Goal: Task Accomplishment & Management: Complete application form

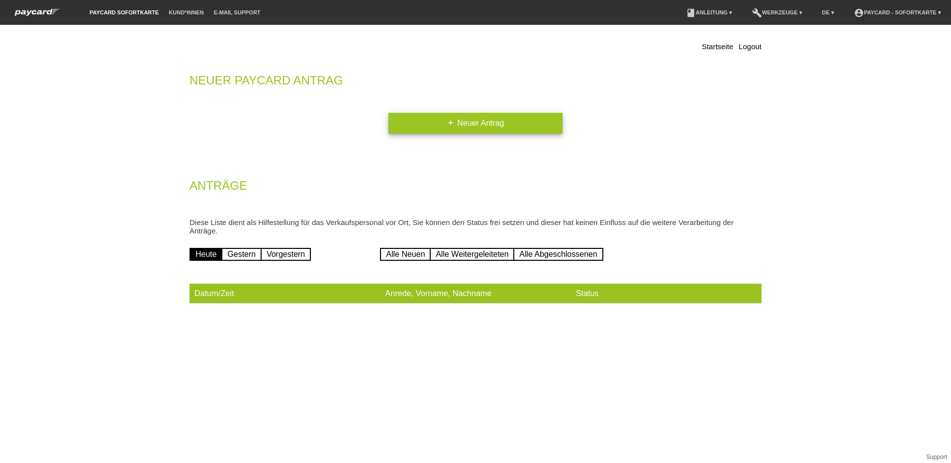
click at [465, 124] on link "add Neuer Antrag" at bounding box center [475, 123] width 174 height 21
click at [224, 293] on th "Datum/Zeit" at bounding box center [284, 294] width 190 height 20
click at [275, 292] on th "Datum/Zeit" at bounding box center [284, 294] width 190 height 20
click at [421, 284] on th "Anrede, Vorname, Nachname" at bounding box center [475, 294] width 190 height 20
click at [463, 288] on th "Anrede, Vorname, Nachname" at bounding box center [475, 294] width 190 height 20
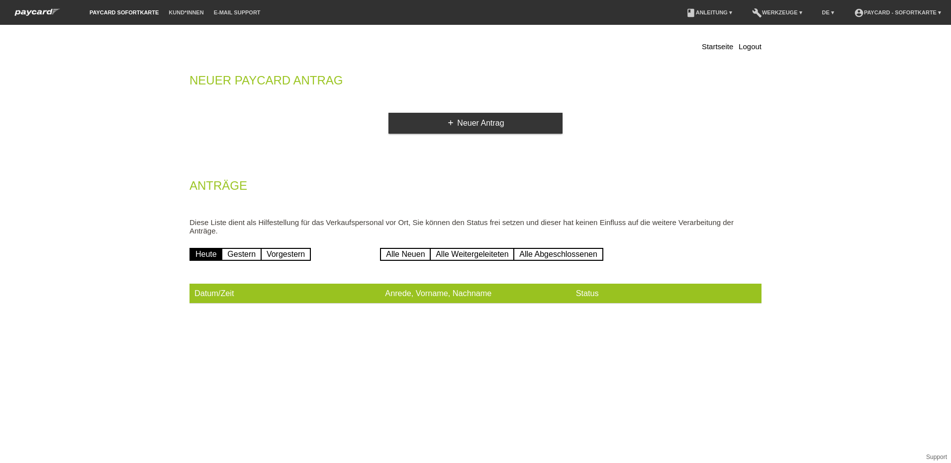
click at [592, 298] on th "Status" at bounding box center [666, 294] width 190 height 20
click at [281, 329] on html "Es ist ein Fehler aufgetreten paycard Sofortkarte Kund*innen E-Mail Support men…" at bounding box center [475, 164] width 951 height 329
drag, startPoint x: 281, startPoint y: 359, endPoint x: 439, endPoint y: 323, distance: 161.6
click at [439, 323] on div "Startseite Logout Neuer Paycard Antrag add Neuer Antrag Anträge Diese Liste die…" at bounding box center [475, 177] width 597 height 304
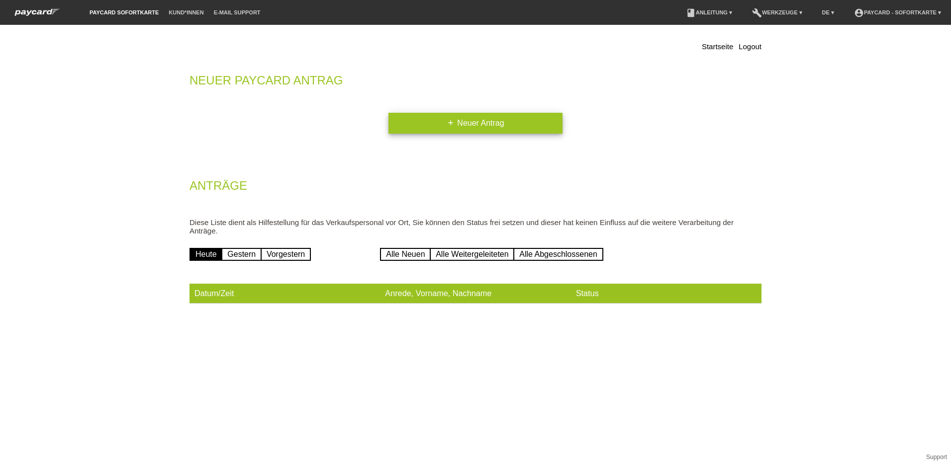
click at [457, 126] on link "add Neuer Antrag" at bounding box center [475, 123] width 174 height 21
click at [206, 254] on link "Heute" at bounding box center [205, 254] width 33 height 13
click at [468, 128] on link "add Neuer Antrag" at bounding box center [475, 123] width 174 height 21
click at [883, 13] on link "account_circle paycard - Sofortkarte ▾" at bounding box center [897, 12] width 97 height 6
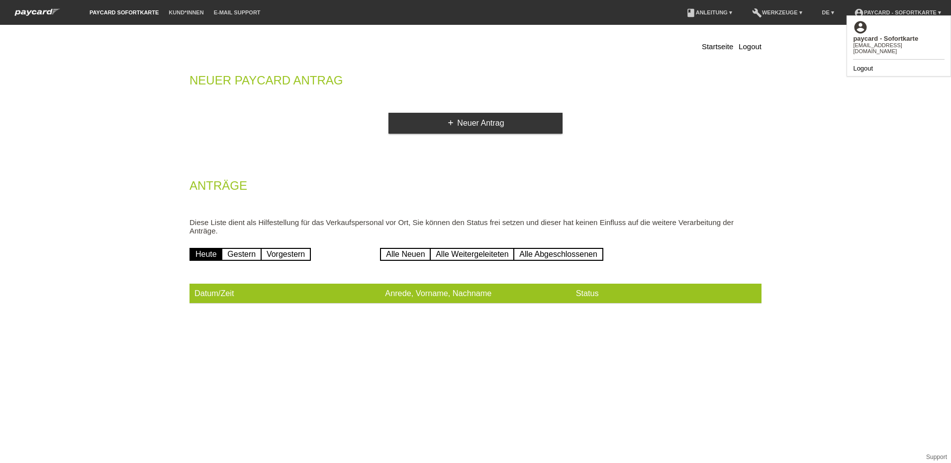
click at [247, 131] on div "add Neuer Antrag" at bounding box center [475, 123] width 572 height 21
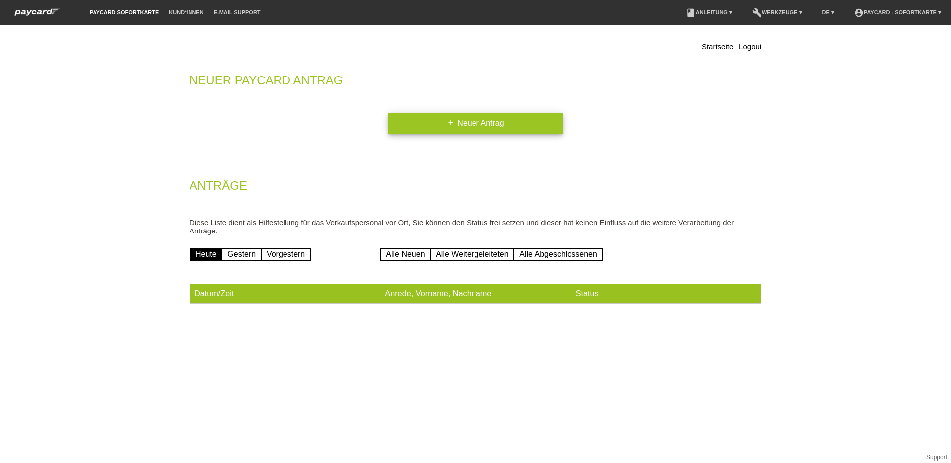
click at [491, 125] on link "add Neuer Antrag" at bounding box center [475, 123] width 174 height 21
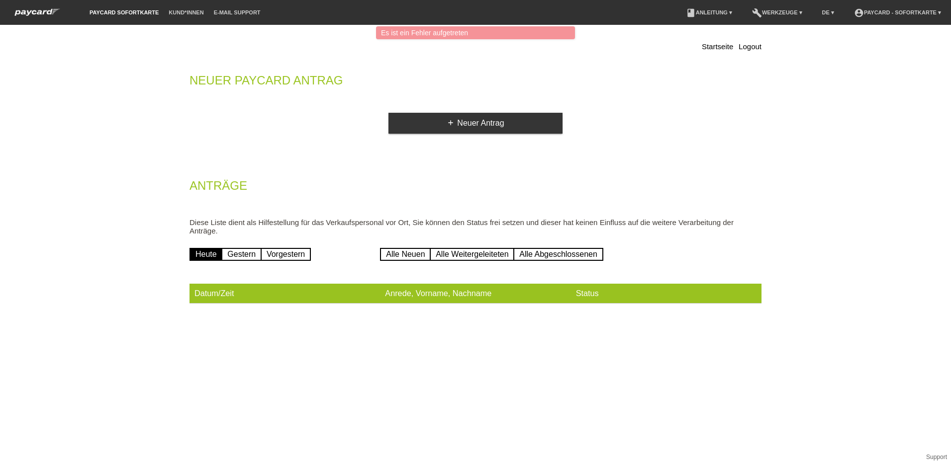
click at [207, 293] on th "Datum/Zeit" at bounding box center [284, 294] width 190 height 20
click at [448, 294] on th "Anrede, Vorname, Nachname" at bounding box center [475, 294] width 190 height 20
click at [607, 294] on th "Status" at bounding box center [666, 294] width 190 height 20
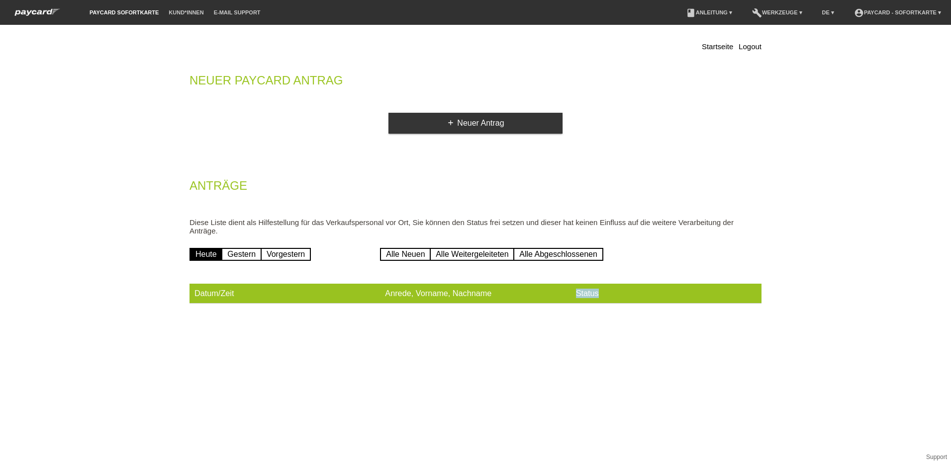
click at [607, 294] on th "Status" at bounding box center [666, 294] width 190 height 20
click at [427, 329] on html "Es ist ein Fehler aufgetreten paycard Sofortkarte Kund*innen E-Mail Support men…" at bounding box center [475, 164] width 951 height 329
click at [712, 48] on link "Startseite" at bounding box center [717, 46] width 31 height 8
click at [201, 258] on link "Heute" at bounding box center [205, 254] width 33 height 13
click at [586, 294] on th "Status" at bounding box center [666, 294] width 190 height 20
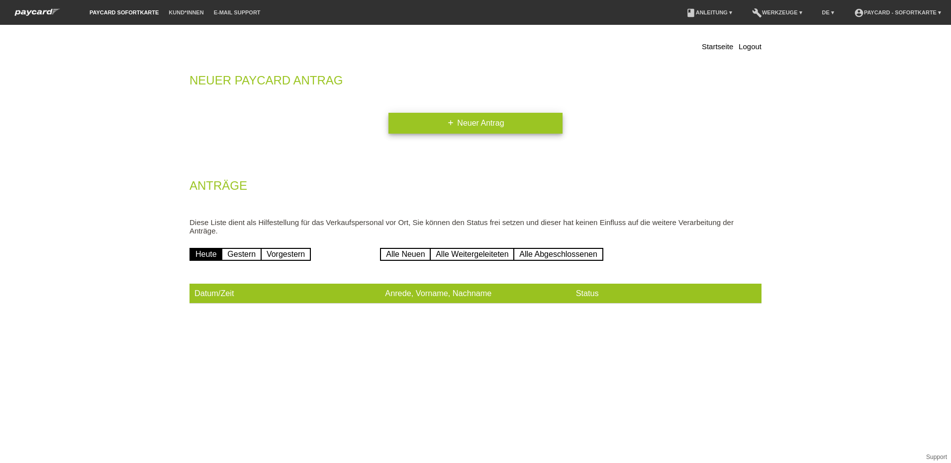
click at [447, 126] on icon "add" at bounding box center [450, 123] width 8 height 8
click at [701, 12] on link "book Anleitung ▾" at bounding box center [709, 12] width 56 height 6
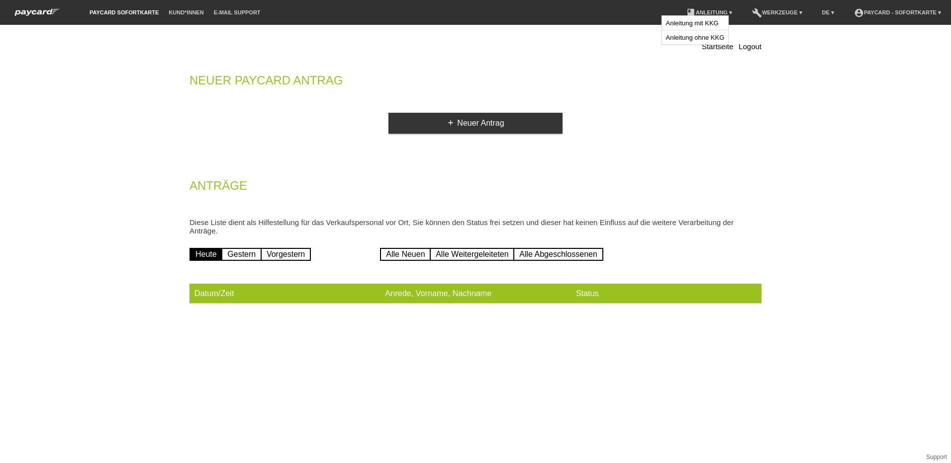
click at [548, 58] on div "Startseite Logout Neuer Paycard Antrag add Neuer Antrag Anträge Diese Liste die…" at bounding box center [475, 174] width 587 height 289
click at [661, 64] on div "Startseite Logout Neuer Paycard Antrag add Neuer Antrag Anträge Diese Liste die…" at bounding box center [475, 174] width 587 height 289
click at [359, 70] on div "Startseite Logout Neuer Paycard Antrag add Neuer Antrag Anträge Diese Liste die…" at bounding box center [475, 174] width 587 height 289
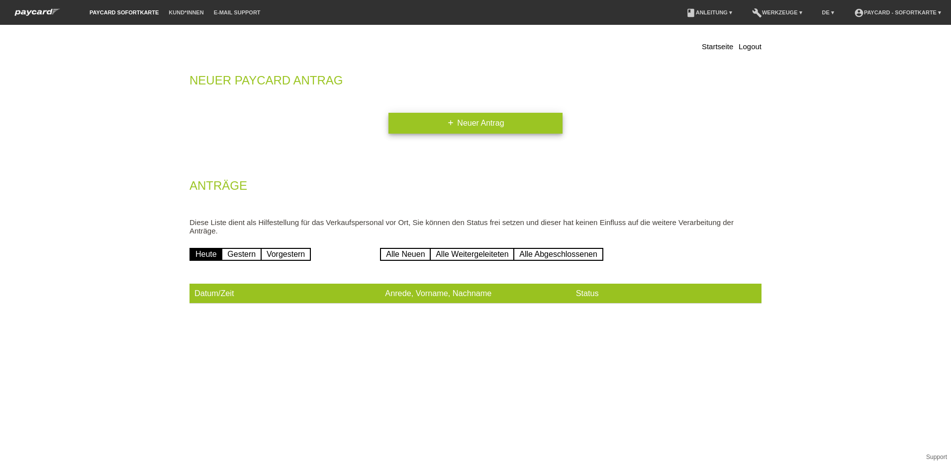
click at [418, 124] on link "add Neuer Antrag" at bounding box center [475, 123] width 174 height 21
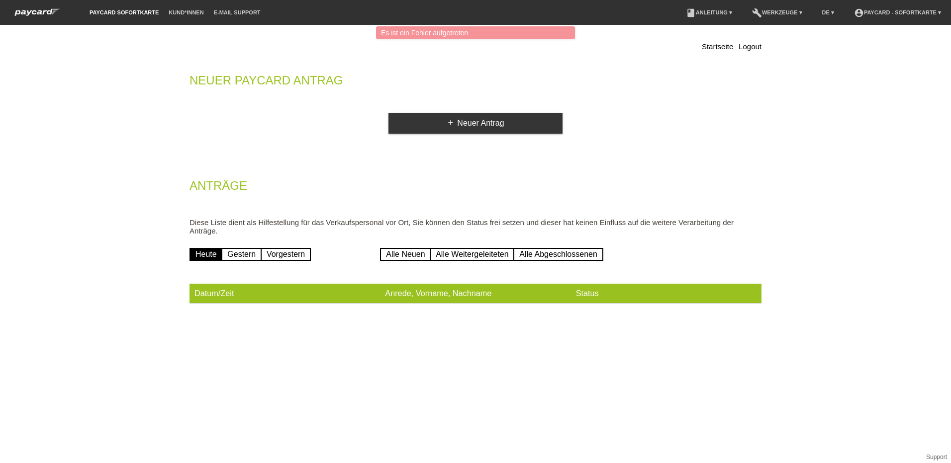
click at [425, 35] on div "Es ist ein Fehler aufgetreten" at bounding box center [475, 32] width 199 height 13
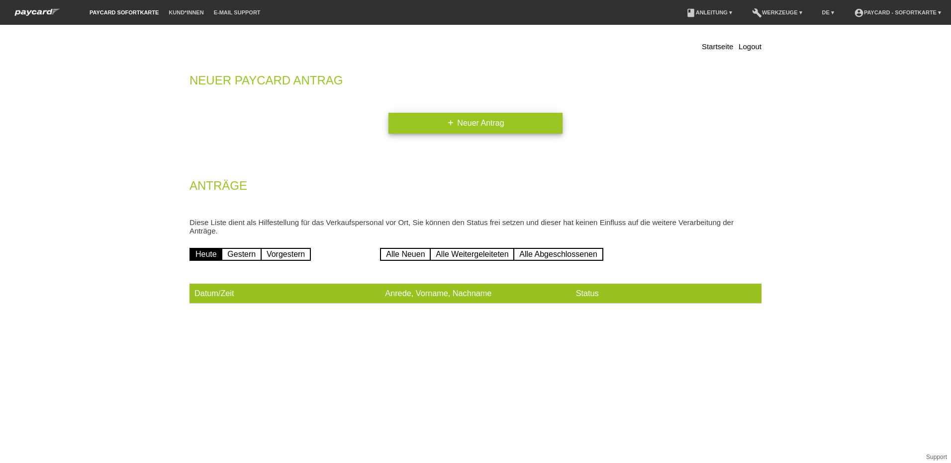
click at [498, 125] on link "add Neuer Antrag" at bounding box center [475, 123] width 174 height 21
click at [777, 14] on link "build Werkzeuge ▾" at bounding box center [777, 12] width 60 height 6
click at [116, 250] on div "Startseite Logout Neuer Paycard Antrag add Neuer Antrag Anträge Diese Liste die…" at bounding box center [475, 177] width 951 height 304
click at [210, 257] on link "Heute" at bounding box center [205, 254] width 33 height 13
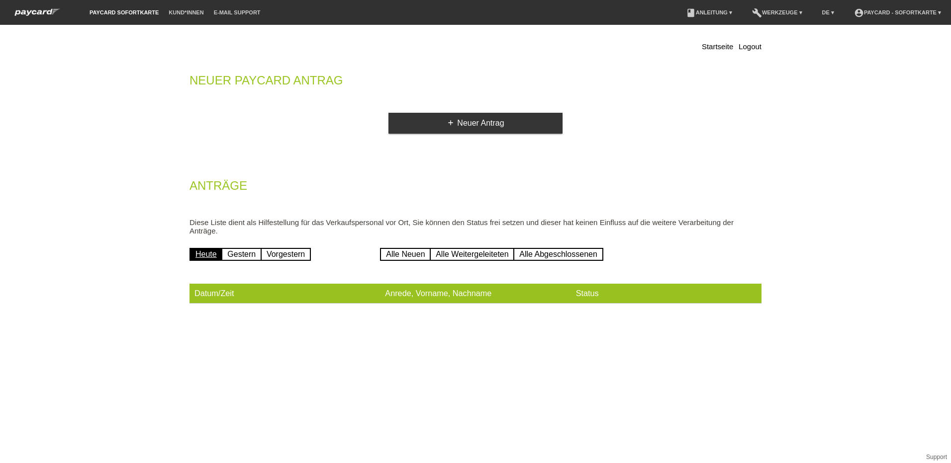
click at [210, 257] on link "Heute" at bounding box center [205, 254] width 33 height 13
click at [233, 254] on link "Gestern" at bounding box center [241, 254] width 40 height 13
click at [233, 253] on link "Gestern" at bounding box center [241, 254] width 40 height 13
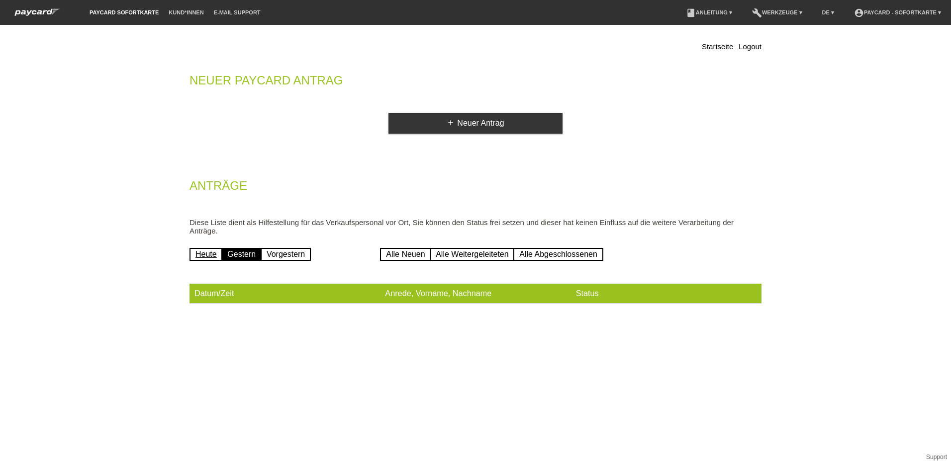
click at [206, 256] on link "Heute" at bounding box center [205, 254] width 33 height 13
click at [453, 290] on th "Anrede, Vorname, Nachname" at bounding box center [475, 294] width 190 height 20
click at [326, 293] on th "Datum/Zeit" at bounding box center [284, 294] width 190 height 20
click at [420, 258] on link "Alle Neuen" at bounding box center [405, 254] width 51 height 13
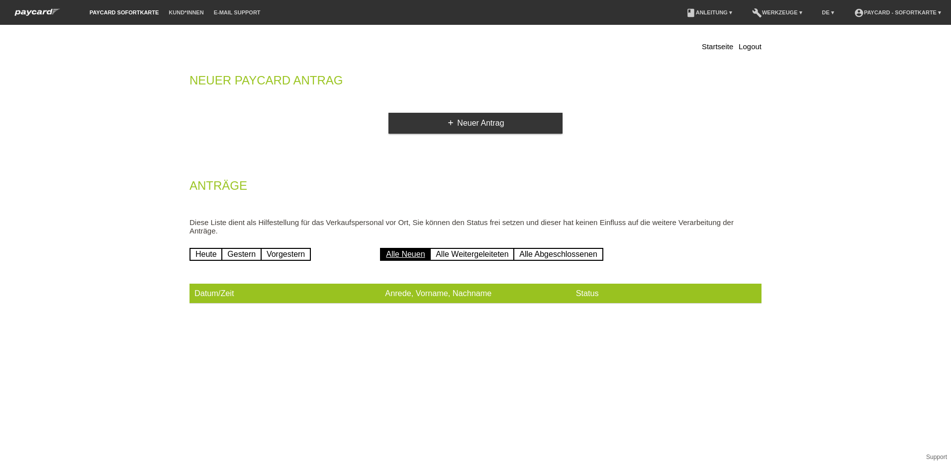
click at [396, 254] on link "Alle Neuen" at bounding box center [405, 254] width 51 height 13
